Goal: Information Seeking & Learning: Learn about a topic

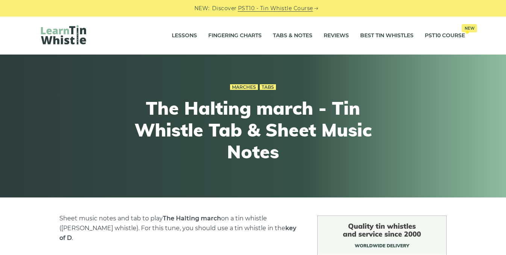
scroll to position [226, 0]
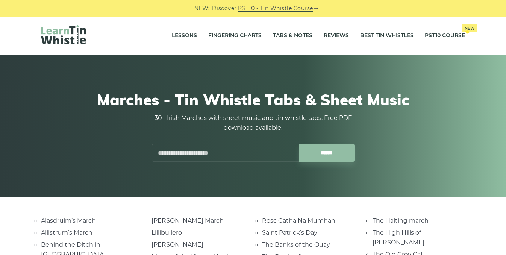
scroll to position [159, 0]
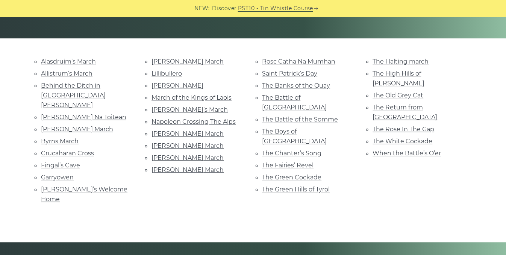
click at [342, 160] on li "The Fairies’ Revel" at bounding box center [308, 165] width 92 height 10
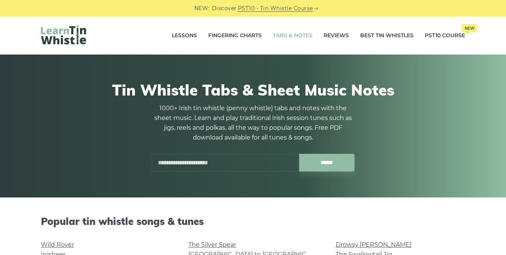
scroll to position [429, 0]
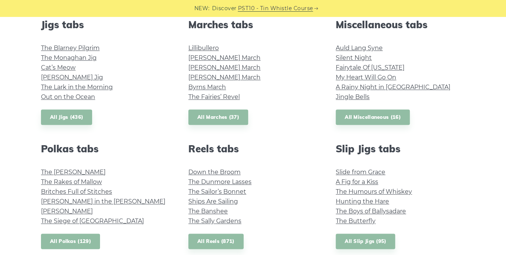
click at [71, 239] on link "All Polkas (129)" at bounding box center [70, 240] width 59 height 15
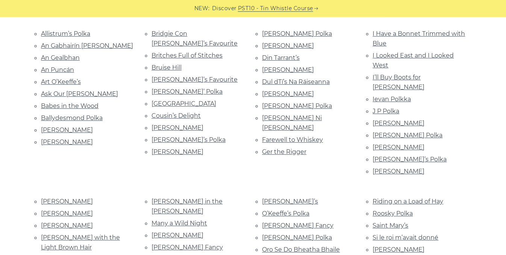
scroll to position [188, 0]
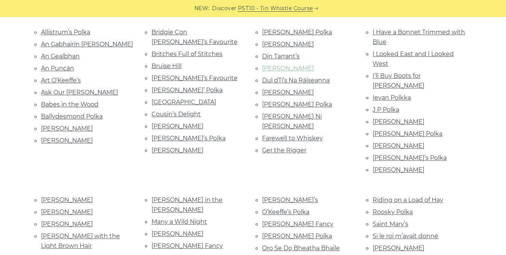
click at [273, 66] on link "[PERSON_NAME]" at bounding box center [288, 68] width 52 height 7
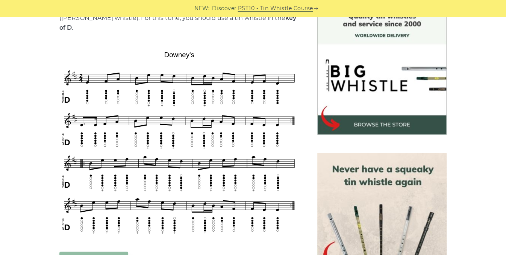
scroll to position [211, 0]
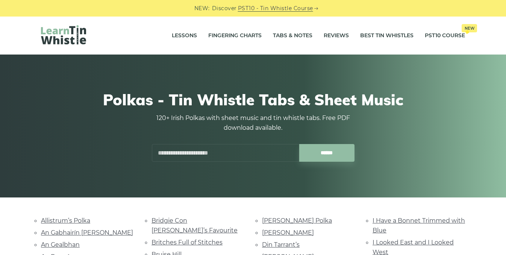
scroll to position [188, 0]
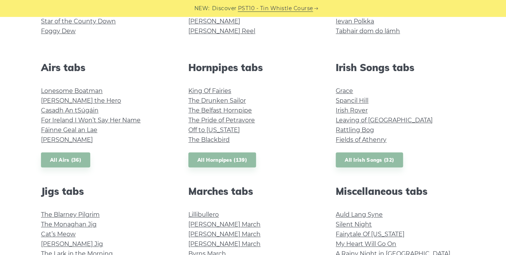
scroll to position [260, 0]
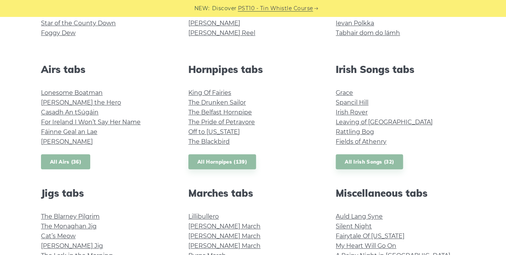
click at [77, 162] on link "All Airs (36)" at bounding box center [65, 161] width 49 height 15
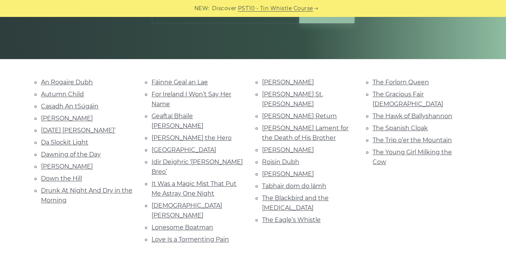
scroll to position [137, 0]
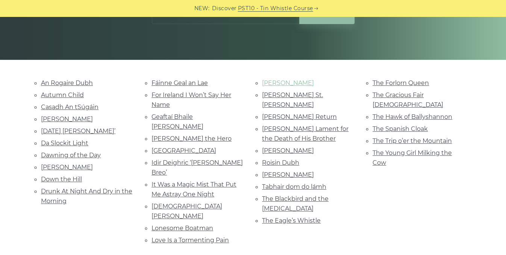
click at [300, 82] on link "[PERSON_NAME]" at bounding box center [288, 82] width 52 height 7
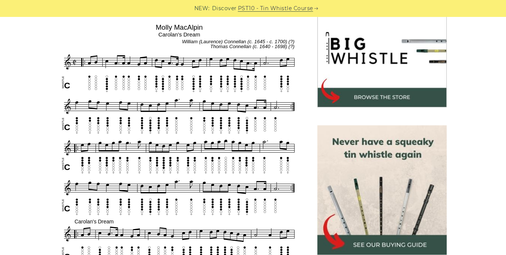
scroll to position [239, 0]
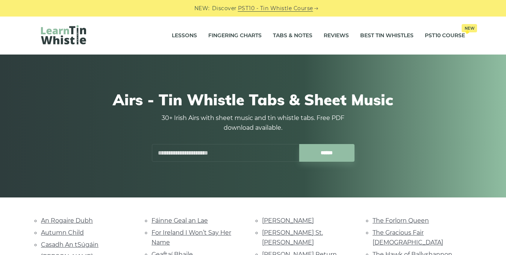
scroll to position [137, 0]
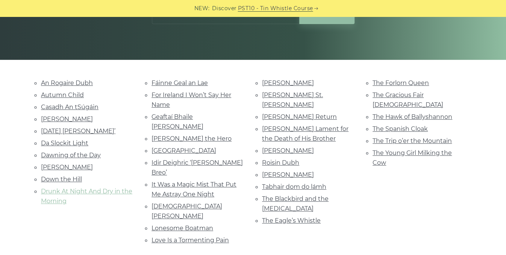
click at [102, 189] on link "Drunk At Night And Dry in the Morning" at bounding box center [86, 195] width 91 height 17
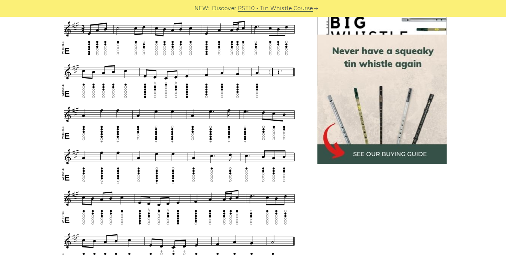
scroll to position [227, 0]
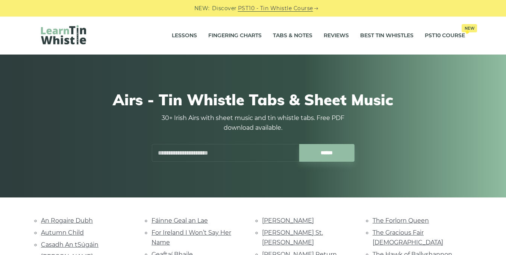
scroll to position [137, 0]
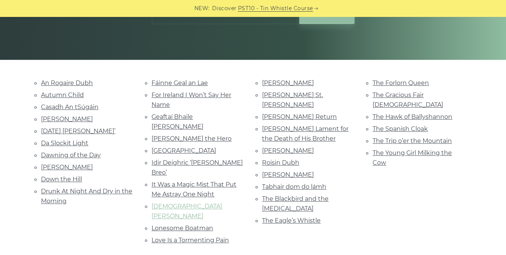
click at [181, 202] on link "[DEMOGRAPHIC_DATA] [PERSON_NAME]" at bounding box center [186, 210] width 71 height 17
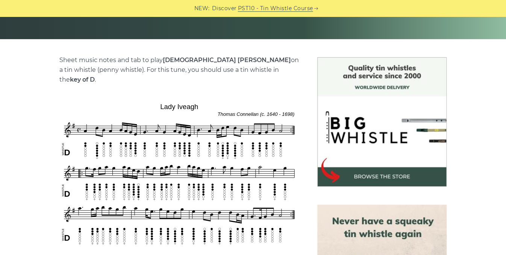
scroll to position [172, 0]
